Goal: Task Accomplishment & Management: Manage account settings

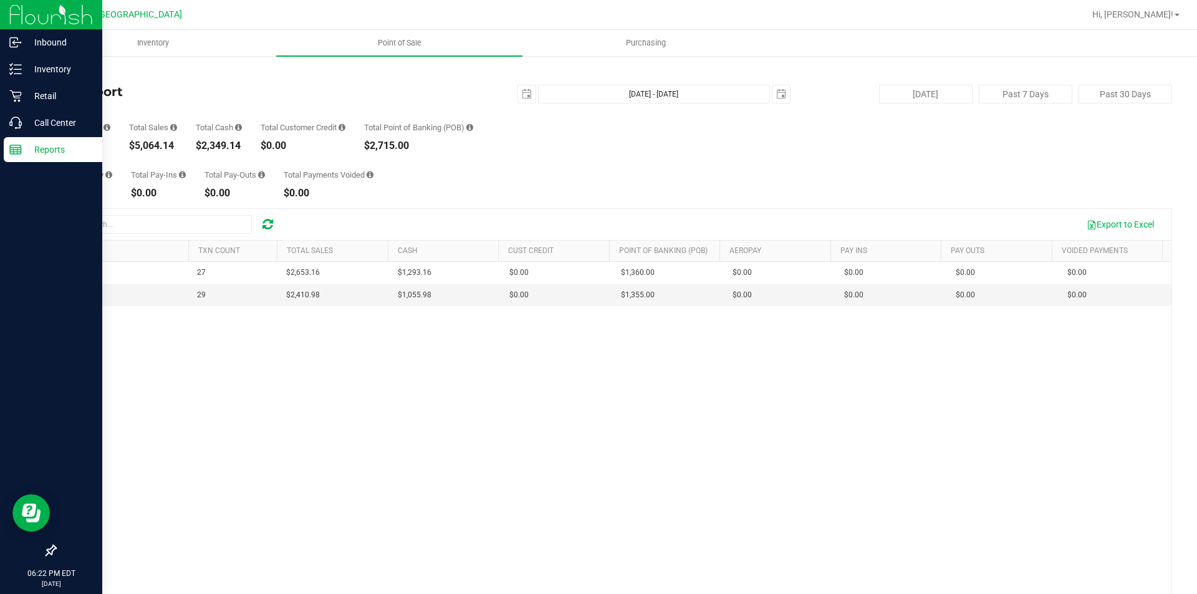
click at [24, 138] on div "Reports" at bounding box center [53, 149] width 99 height 25
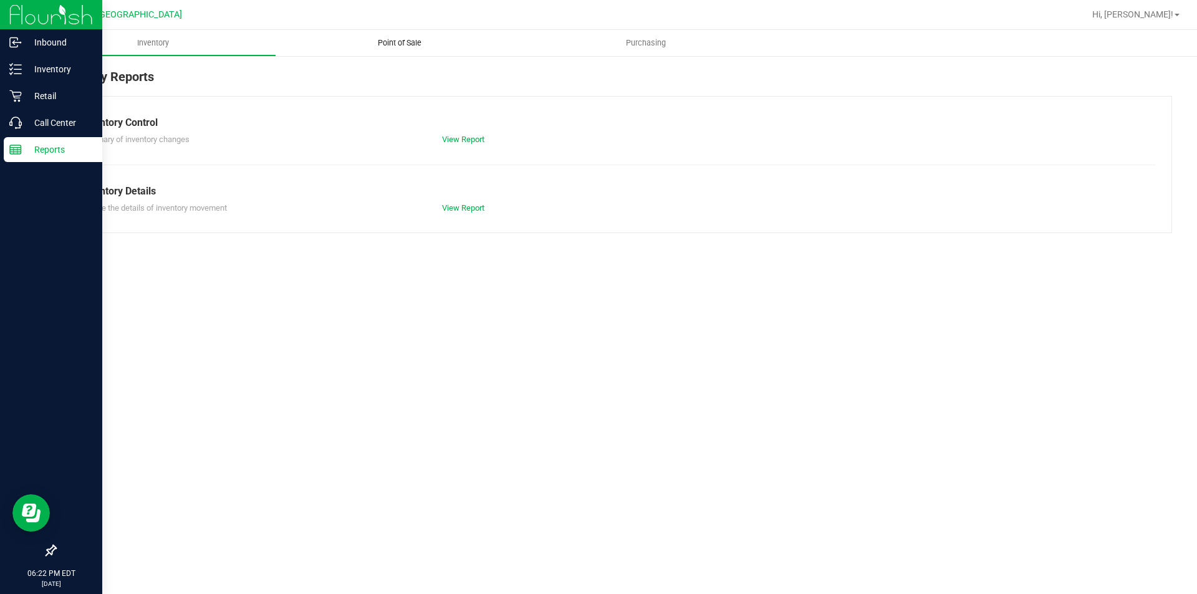
click at [389, 29] on nav "GA2 - Stockbridge Hi, Jenna!" at bounding box center [613, 15] width 1167 height 30
click at [395, 33] on uib-tab-heading "Point of Sale" at bounding box center [399, 43] width 246 height 26
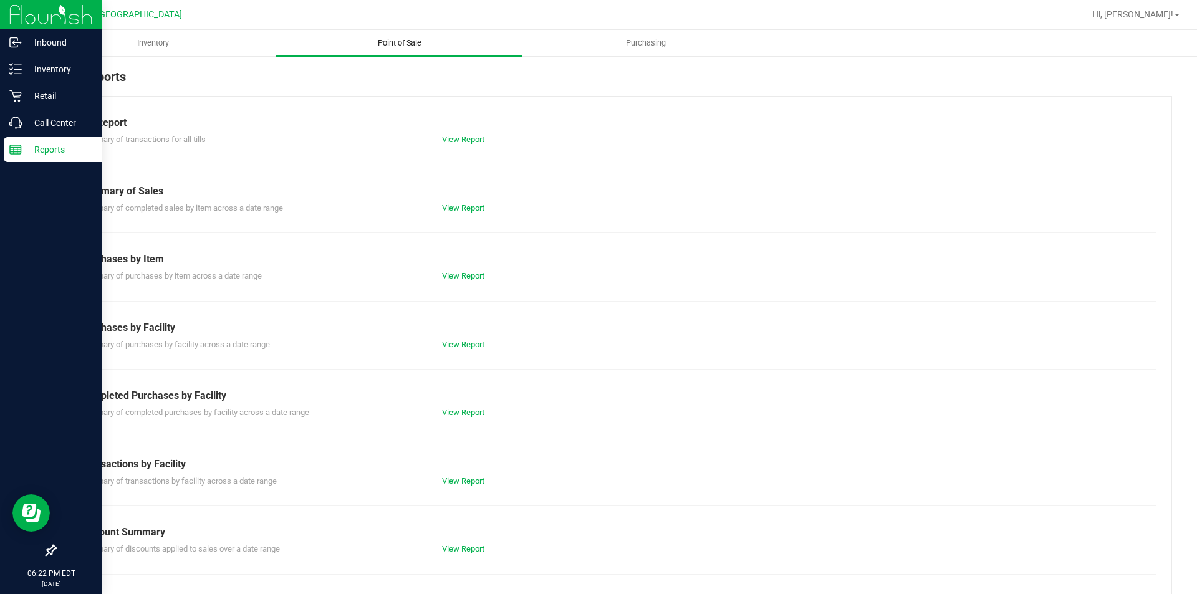
click at [400, 39] on span "Point of Sale" at bounding box center [399, 42] width 77 height 11
click at [465, 138] on link "View Report" at bounding box center [463, 139] width 42 height 9
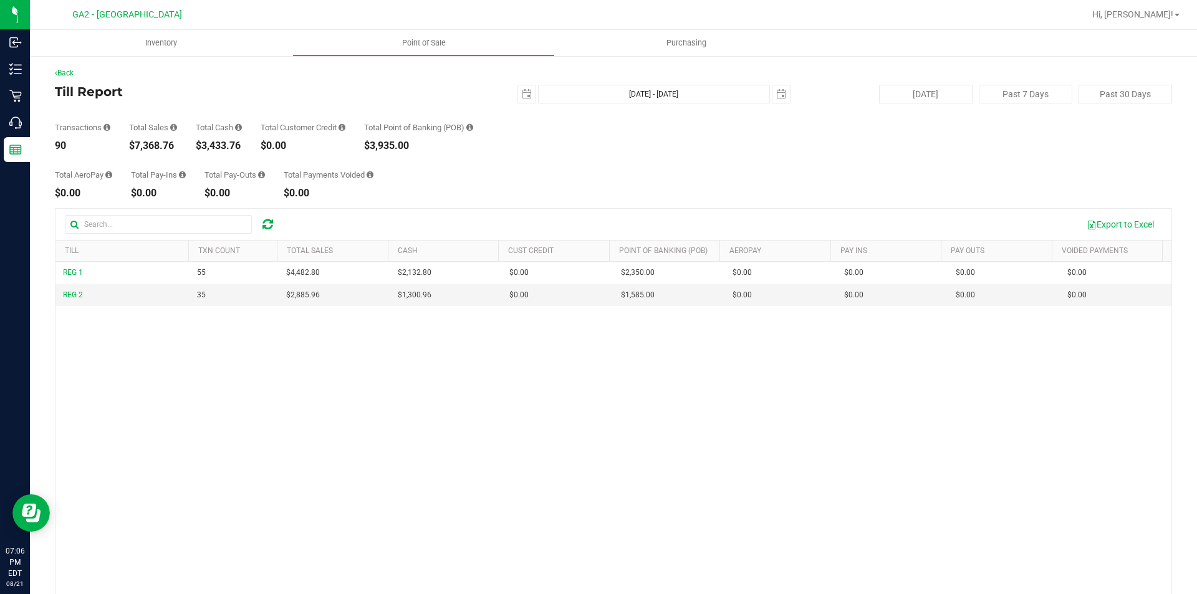
drag, startPoint x: 1164, startPoint y: 9, endPoint x: 1165, endPoint y: 22, distance: 12.5
click at [1164, 9] on span "Hi, [PERSON_NAME]!" at bounding box center [1132, 14] width 81 height 10
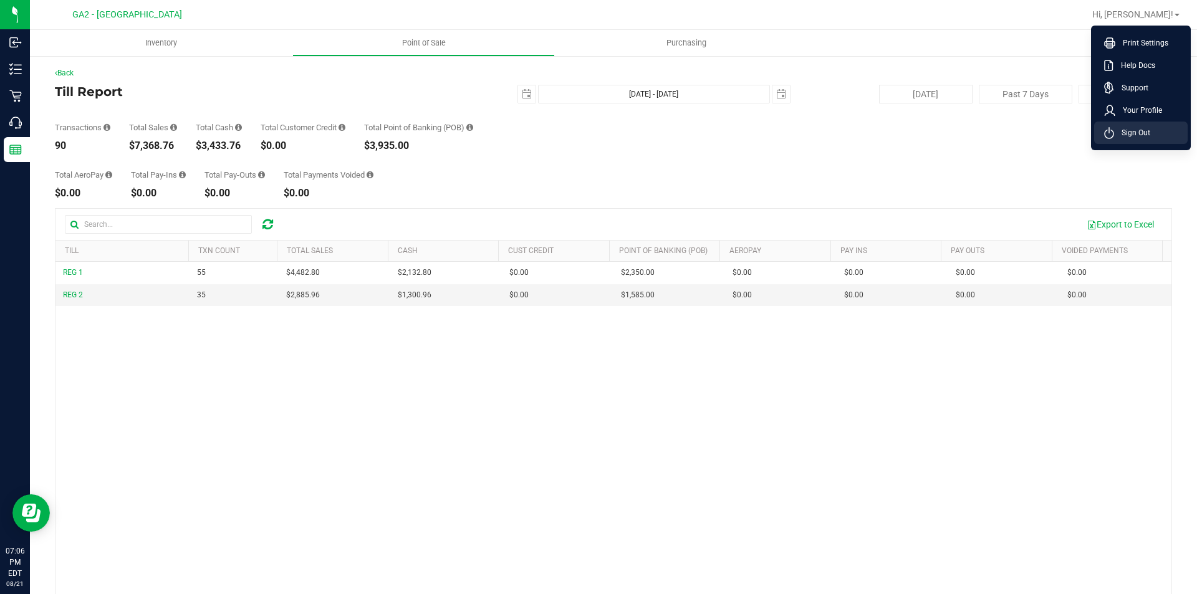
click at [1146, 132] on span "Sign Out" at bounding box center [1132, 133] width 36 height 12
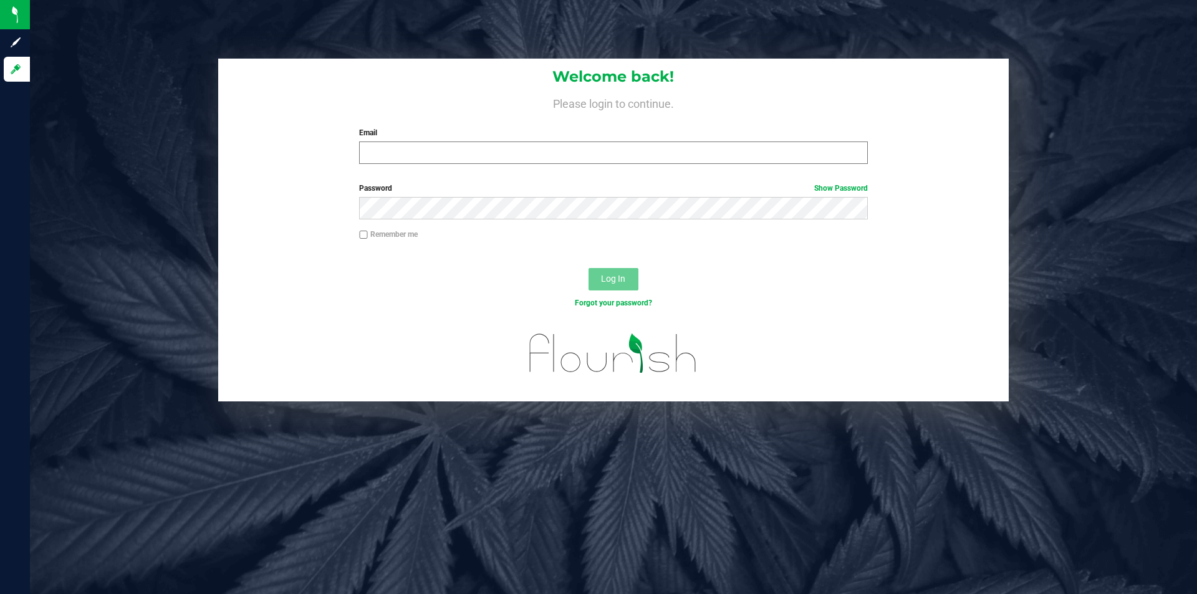
click at [488, 142] on div "Email Required Please format your email correctly." at bounding box center [613, 145] width 527 height 37
click at [489, 151] on input "Email" at bounding box center [613, 153] width 508 height 22
click at [470, 151] on input "Email" at bounding box center [613, 153] width 508 height 22
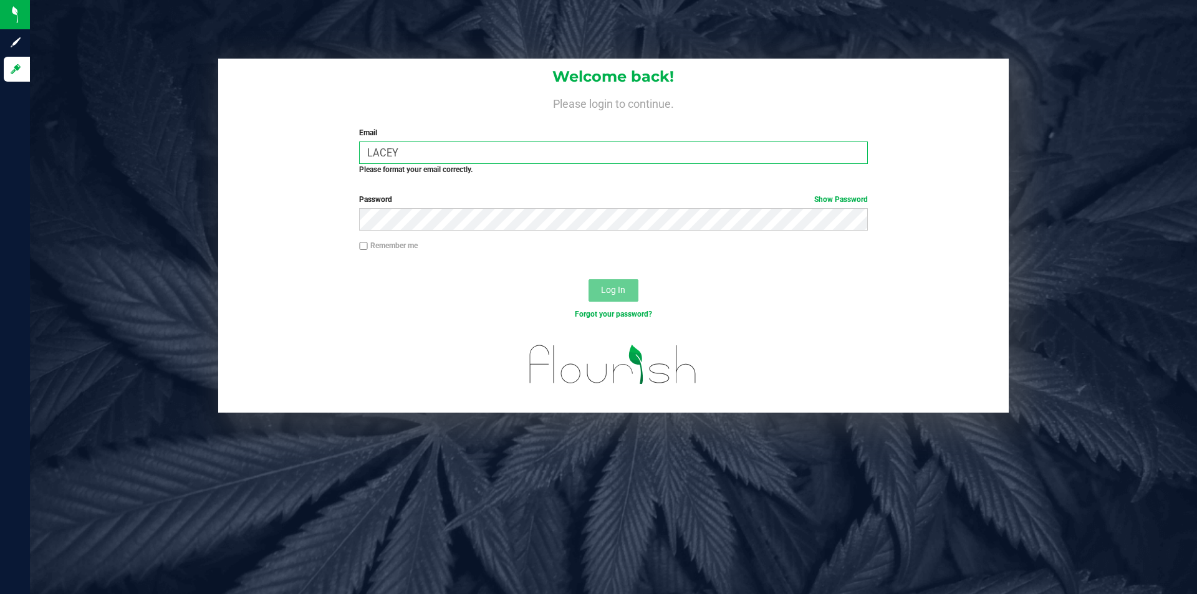
type input "lacey.mcguoirk123@aol.com"
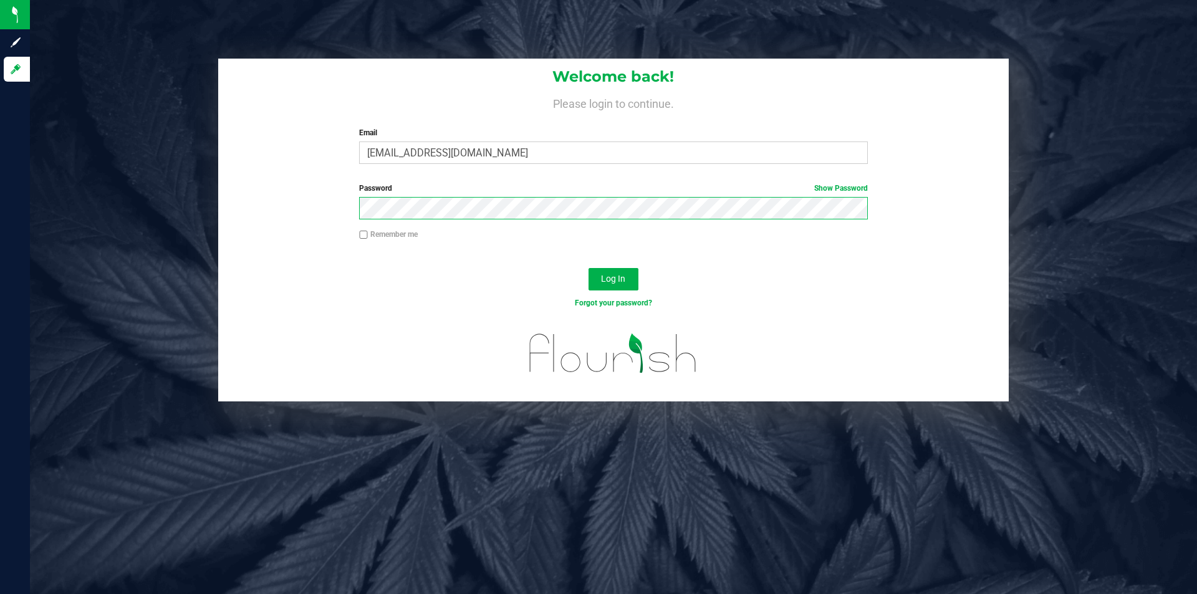
click at [589, 268] on button "Log In" at bounding box center [614, 279] width 50 height 22
